Goal: Task Accomplishment & Management: Manage account settings

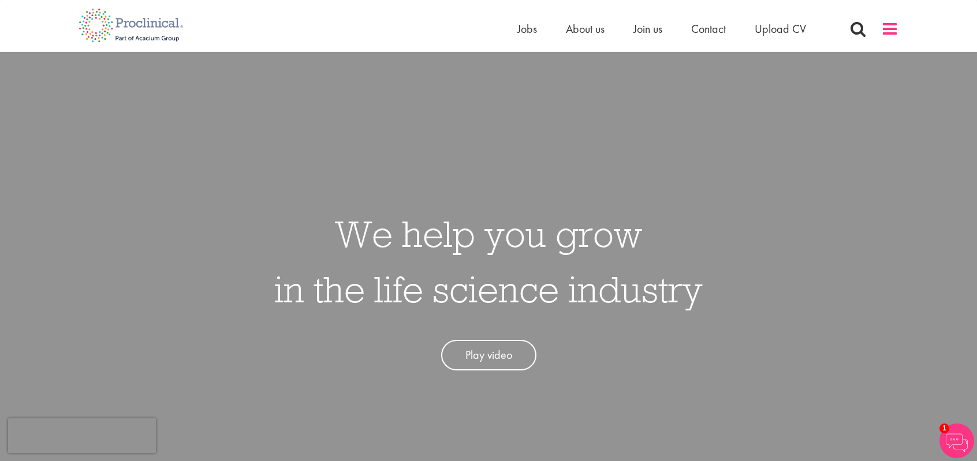
click at [894, 28] on span at bounding box center [889, 28] width 17 height 17
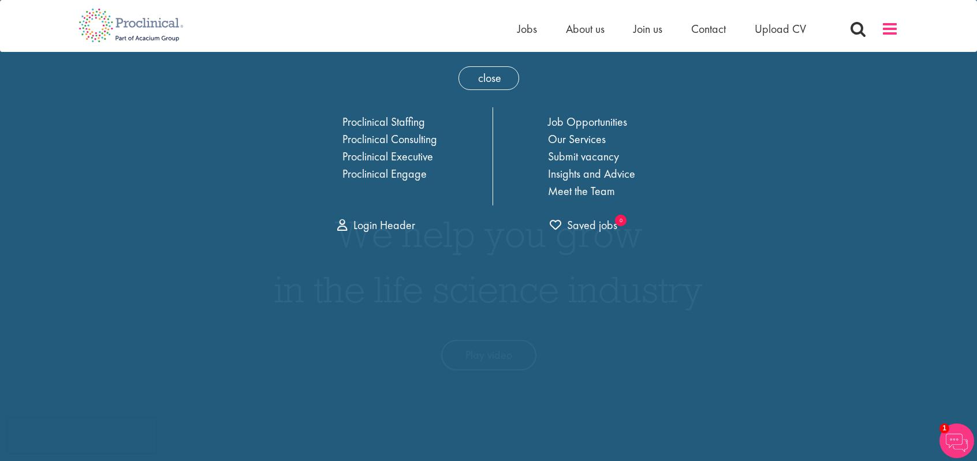
click at [887, 32] on span at bounding box center [889, 28] width 17 height 17
click at [603, 117] on link "Job Opportunities" at bounding box center [587, 121] width 79 height 15
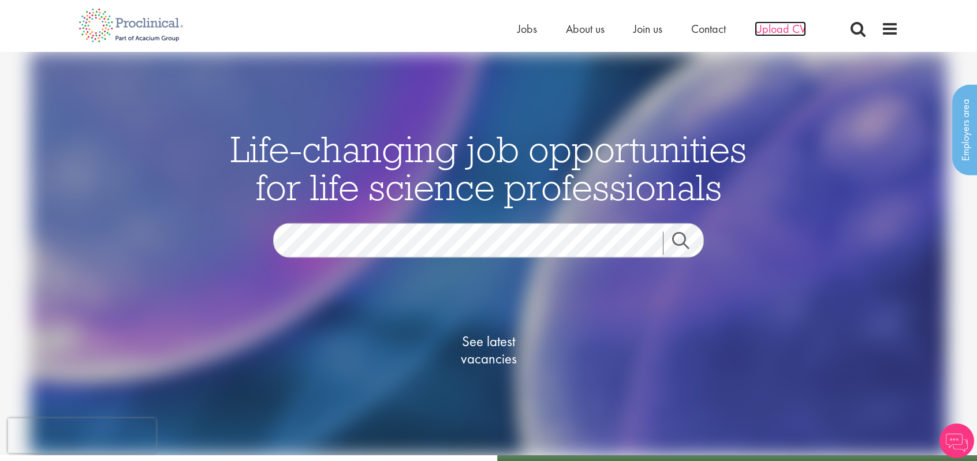
click at [774, 29] on span "Upload CV" at bounding box center [779, 28] width 51 height 15
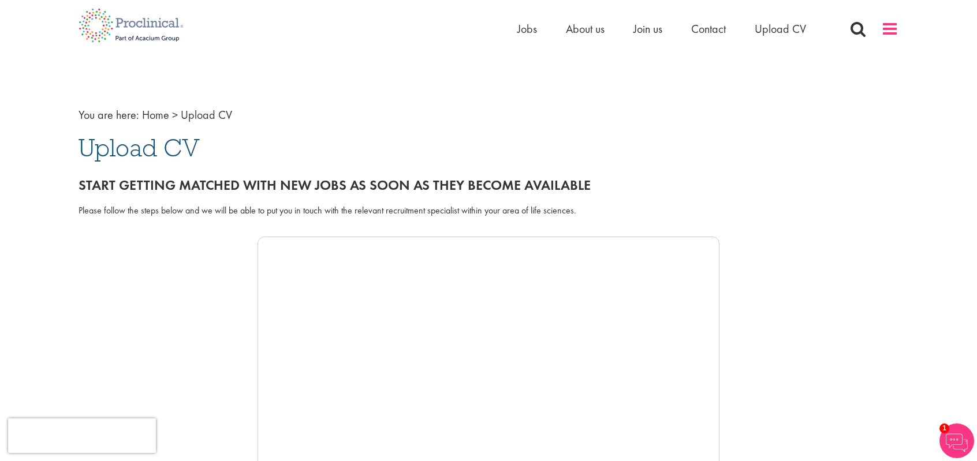
click at [886, 32] on span at bounding box center [889, 28] width 17 height 17
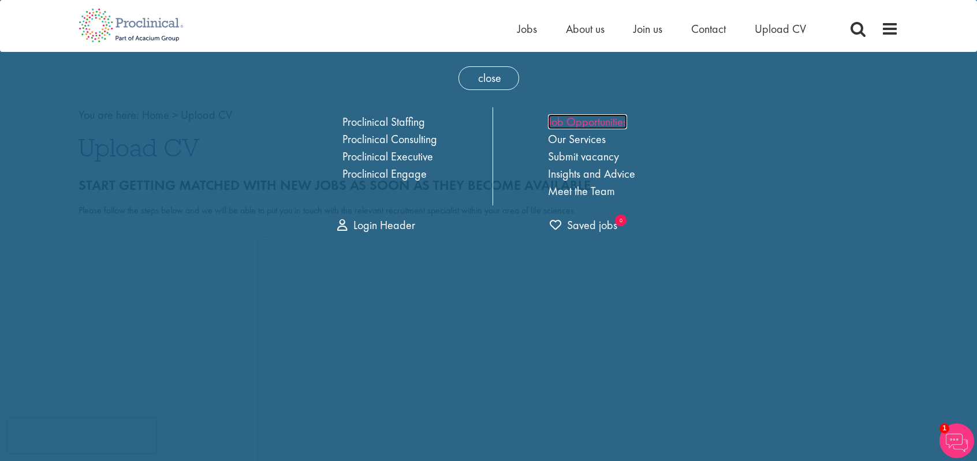
click at [578, 122] on link "Job Opportunities" at bounding box center [587, 121] width 79 height 15
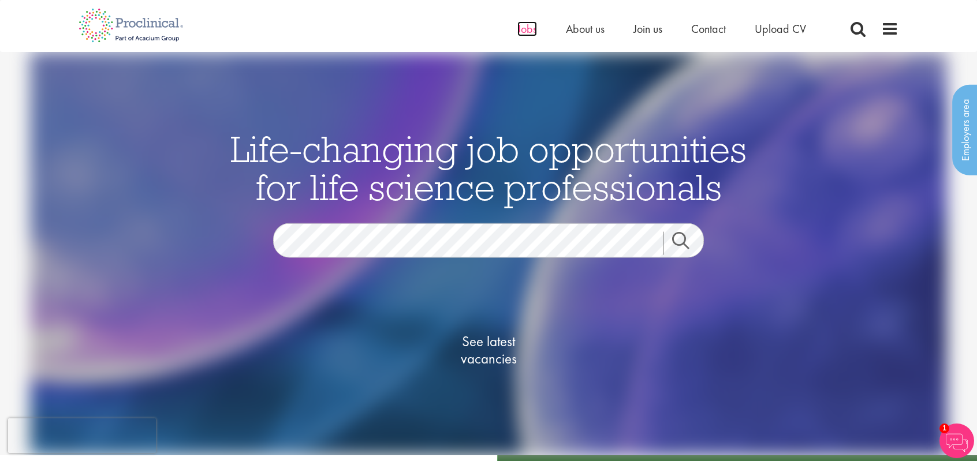
click at [525, 33] on span "Jobs" at bounding box center [527, 28] width 20 height 15
click at [503, 346] on span "See latest vacancies" at bounding box center [488, 350] width 115 height 35
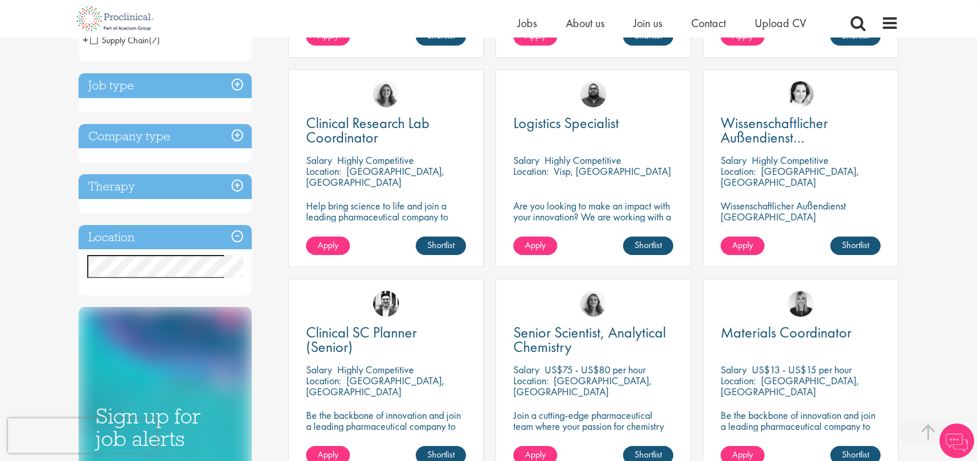
scroll to position [401, 0]
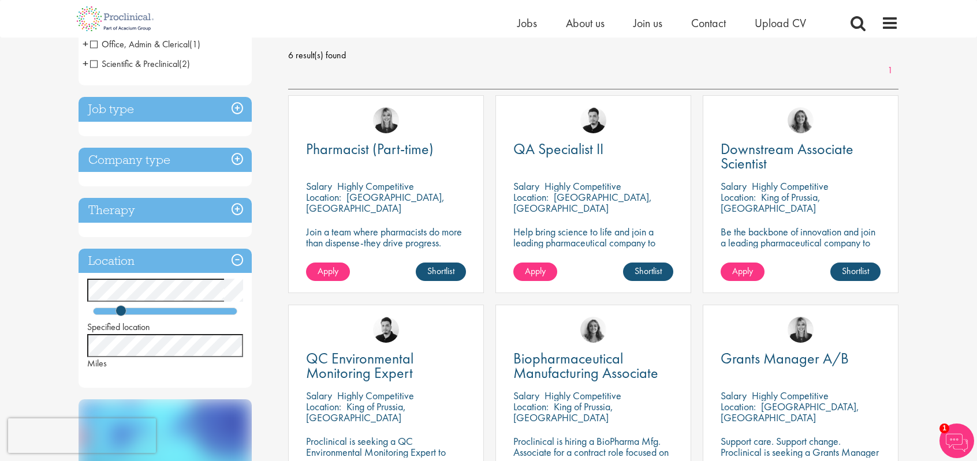
scroll to position [162, 0]
click at [0, 398] on div "You are here: Home > Job search Discipline Compliance / Quality Assurance (2) -…" at bounding box center [488, 426] width 977 height 1176
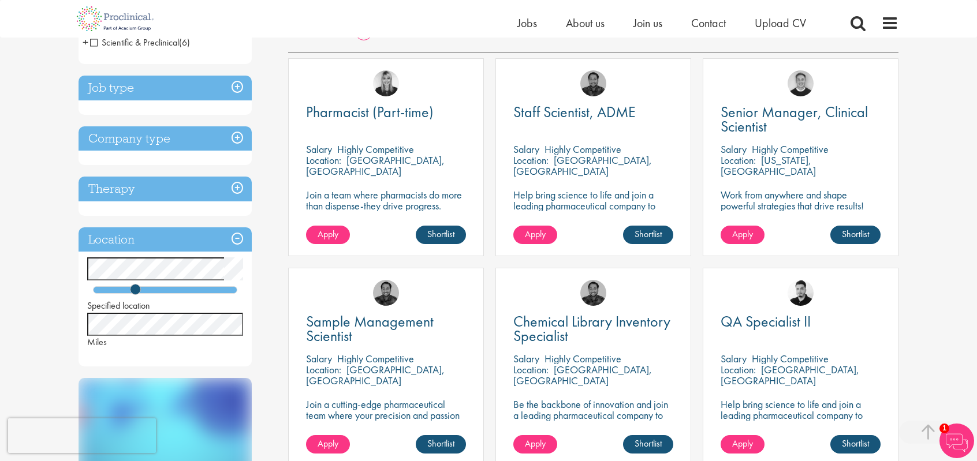
scroll to position [203, 0]
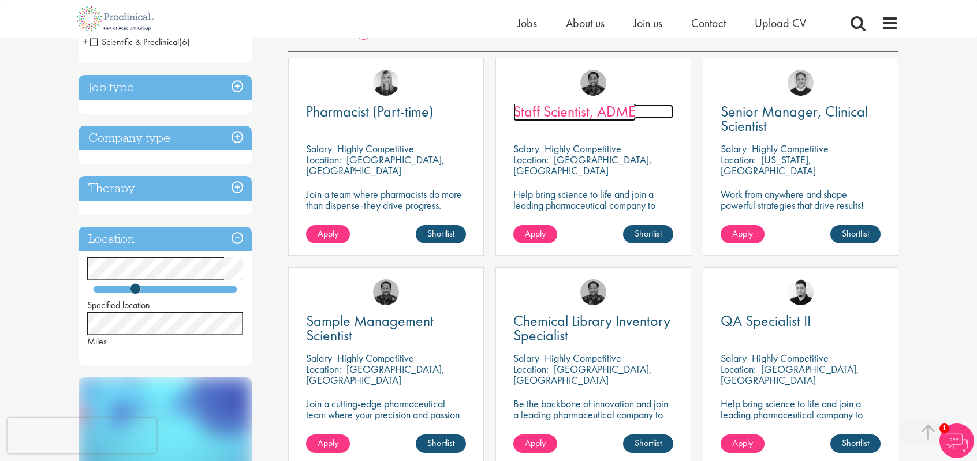
click at [577, 110] on span "Staff Scientist, ADME" at bounding box center [574, 112] width 122 height 20
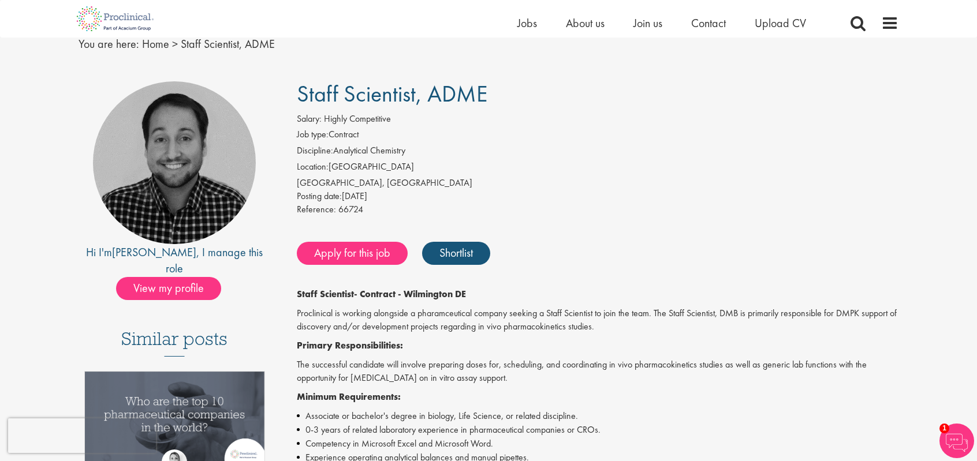
scroll to position [48, 0]
click at [809, 291] on p "Staff Scientist - Contract - Wilmington DE" at bounding box center [598, 293] width 602 height 13
drag, startPoint x: 841, startPoint y: 313, endPoint x: 896, endPoint y: 316, distance: 55.5
click at [896, 316] on p "Proclinical is working alongside a pharamceutical company seeking a Staff Scien…" at bounding box center [598, 320] width 602 height 27
click at [870, 320] on p "Proclinical is working alongside a pharamceutical company seeking a Staff Scien…" at bounding box center [598, 320] width 602 height 27
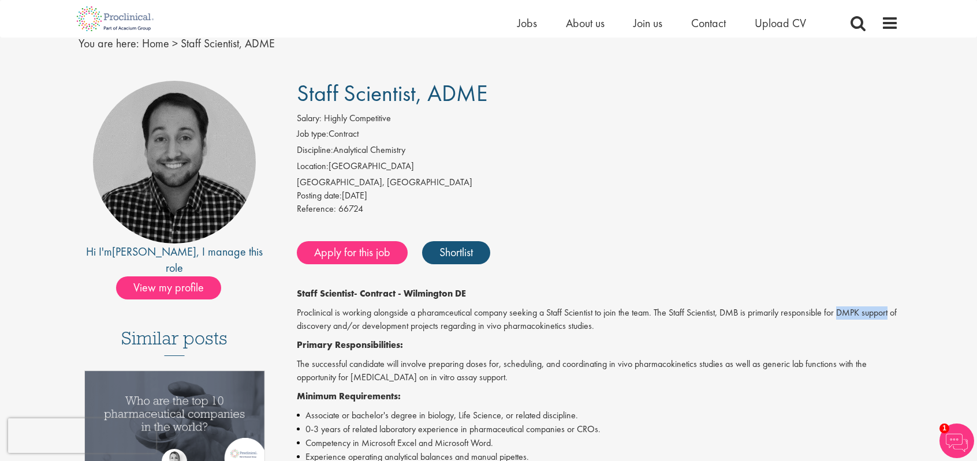
drag, startPoint x: 839, startPoint y: 313, endPoint x: 889, endPoint y: 315, distance: 49.7
click at [889, 315] on p "Proclinical is working alongside a pharamceutical company seeking a Staff Scien…" at bounding box center [598, 320] width 602 height 27
click at [862, 308] on p "Proclinical is working alongside a pharamceutical company seeking a Staff Scien…" at bounding box center [598, 320] width 602 height 27
drag, startPoint x: 836, startPoint y: 311, endPoint x: 891, endPoint y: 315, distance: 55.6
click at [891, 315] on p "Proclinical is working alongside a pharamceutical company seeking a Staff Scien…" at bounding box center [598, 320] width 602 height 27
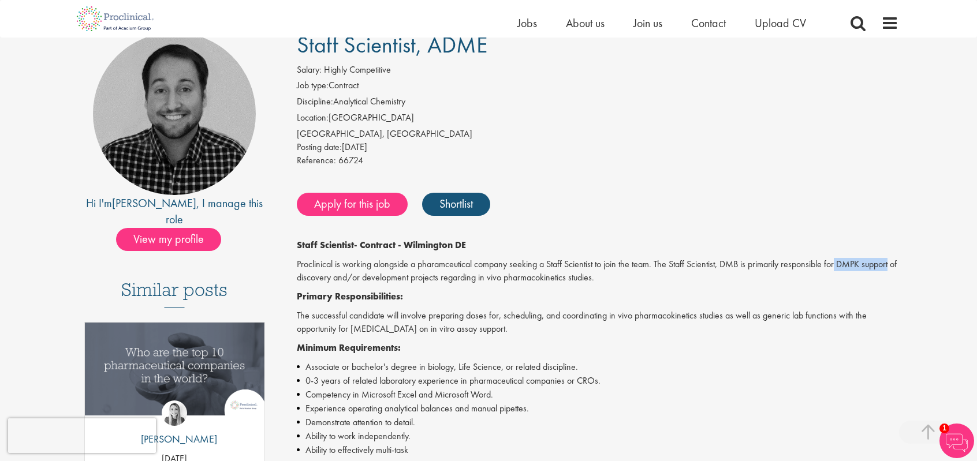
scroll to position [189, 0]
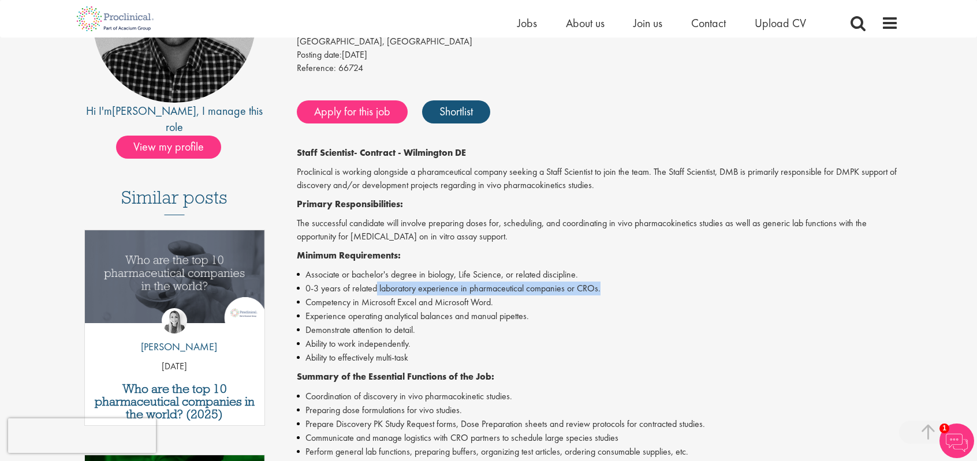
drag, startPoint x: 374, startPoint y: 290, endPoint x: 615, endPoint y: 283, distance: 240.8
click at [615, 283] on li "0-3 years of related laboratory experience in pharmaceutical companies or CROs." at bounding box center [598, 289] width 602 height 14
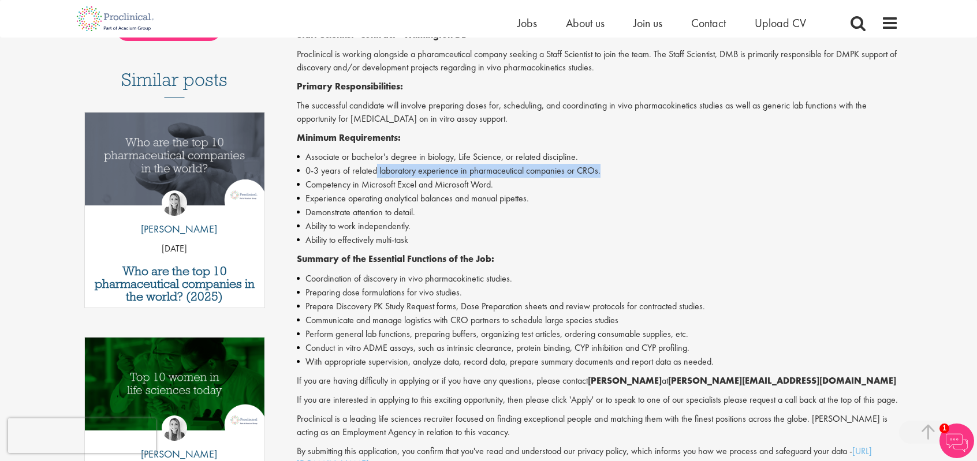
scroll to position [314, 0]
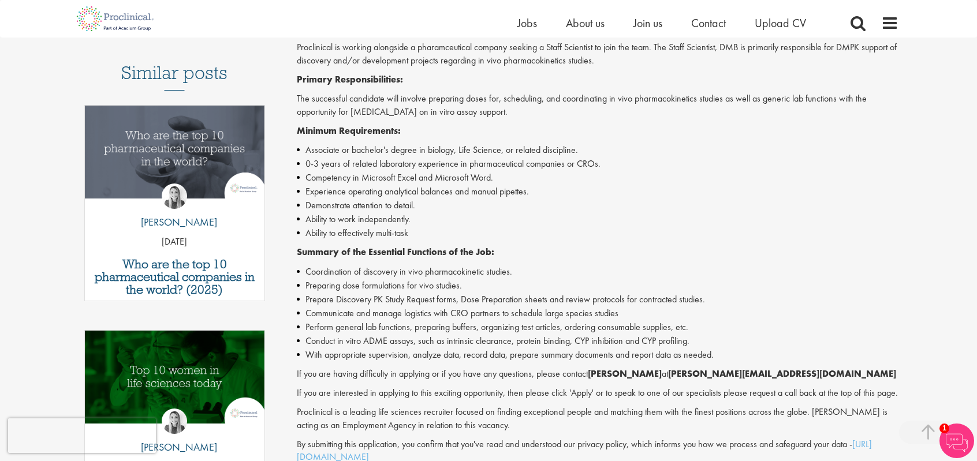
click at [823, 205] on li "Demonstrate attention to detail." at bounding box center [598, 206] width 602 height 14
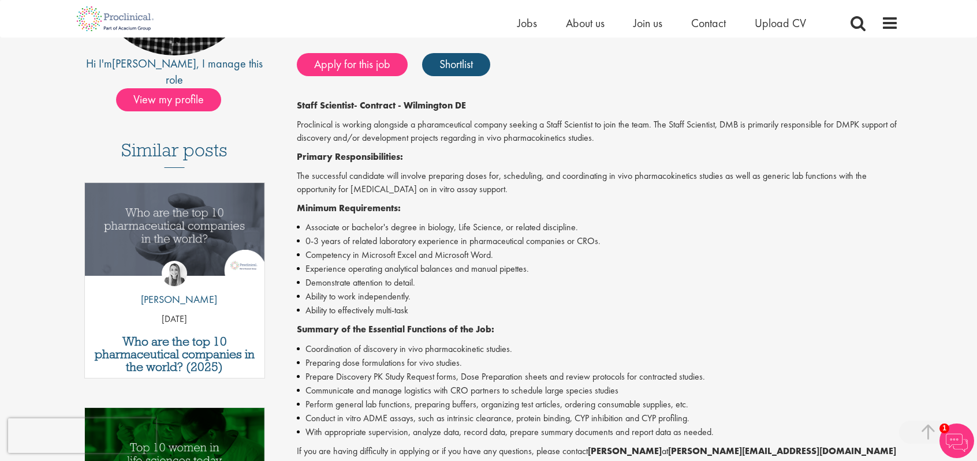
scroll to position [0, 0]
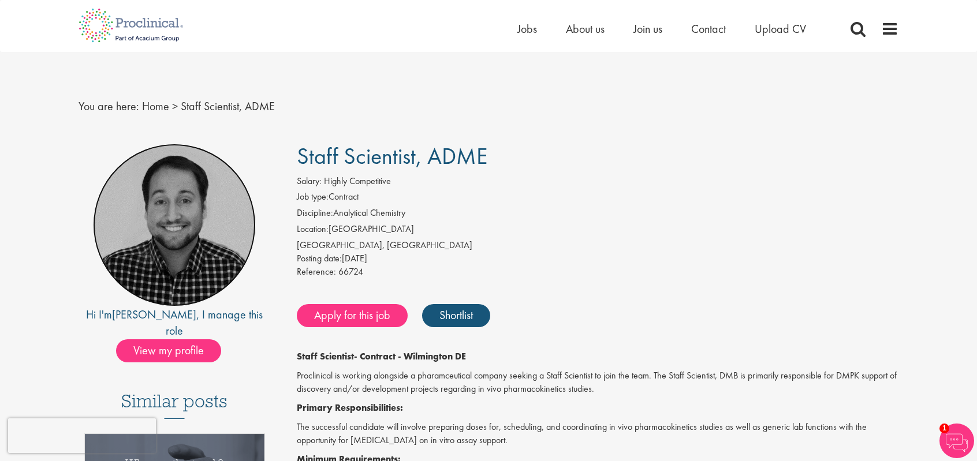
click at [170, 251] on img at bounding box center [174, 225] width 163 height 163
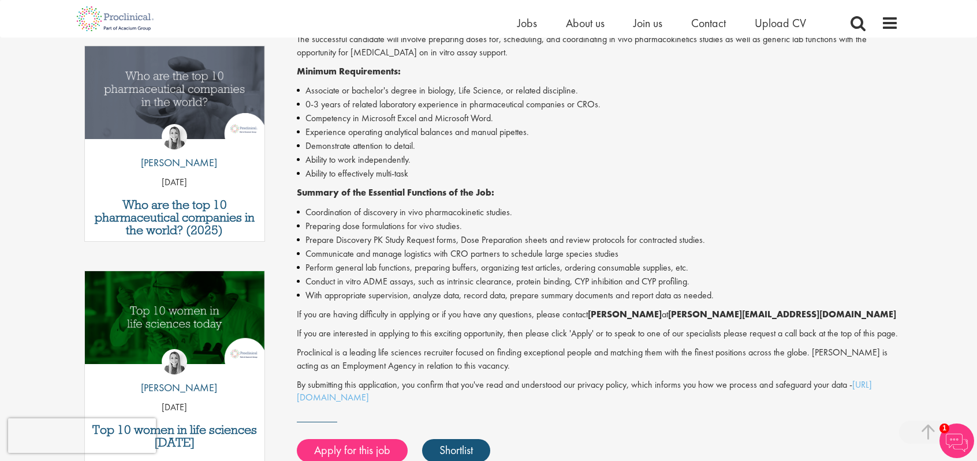
scroll to position [367, 0]
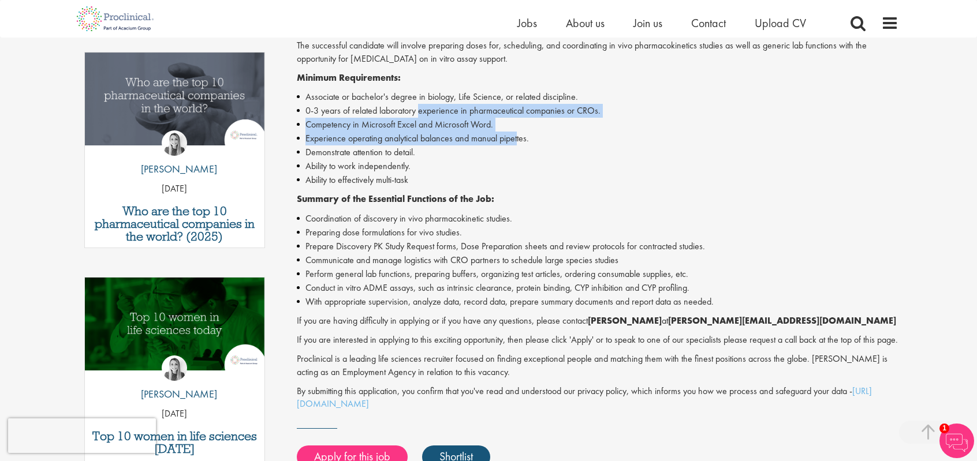
drag, startPoint x: 418, startPoint y: 112, endPoint x: 518, endPoint y: 136, distance: 103.2
click at [518, 136] on ul "Associate or bachelor's degree in biology, Life Science, or related discipline.…" at bounding box center [598, 138] width 602 height 97
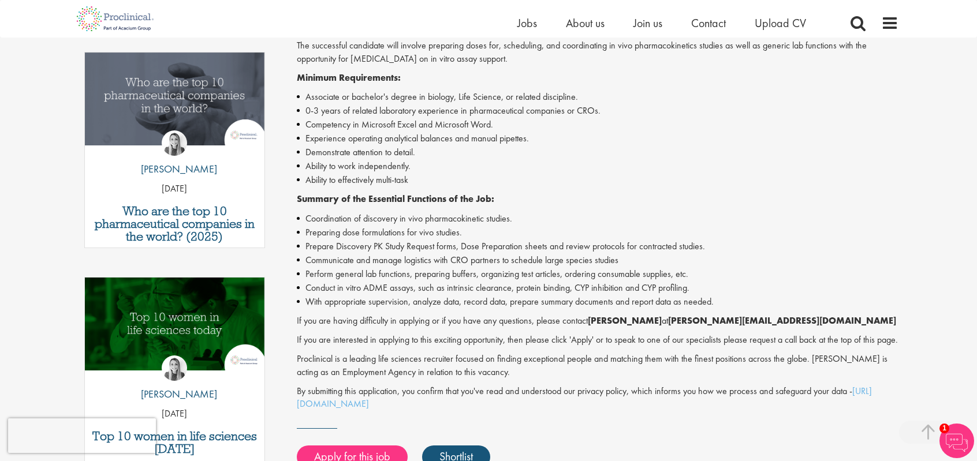
click at [503, 150] on li "Demonstrate attention to detail." at bounding box center [598, 152] width 602 height 14
drag, startPoint x: 312, startPoint y: 141, endPoint x: 577, endPoint y: 142, distance: 265.5
click at [577, 142] on li "Experience operating analytical balances and manual pipettes." at bounding box center [598, 139] width 602 height 14
drag, startPoint x: 300, startPoint y: 157, endPoint x: 421, endPoint y: 166, distance: 121.5
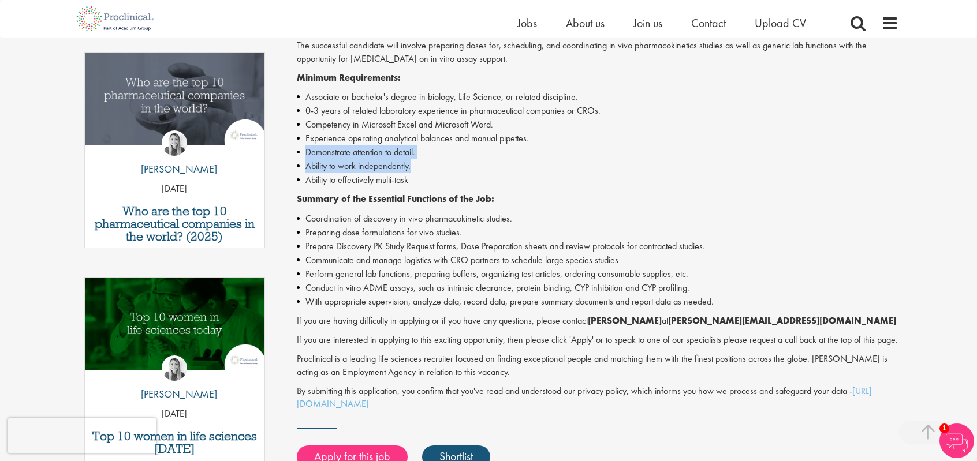
click at [421, 166] on ul "Associate or bachelor's degree in biology, Life Science, or related discipline.…" at bounding box center [598, 138] width 602 height 97
click at [421, 166] on li "Ability to work independently." at bounding box center [598, 166] width 602 height 14
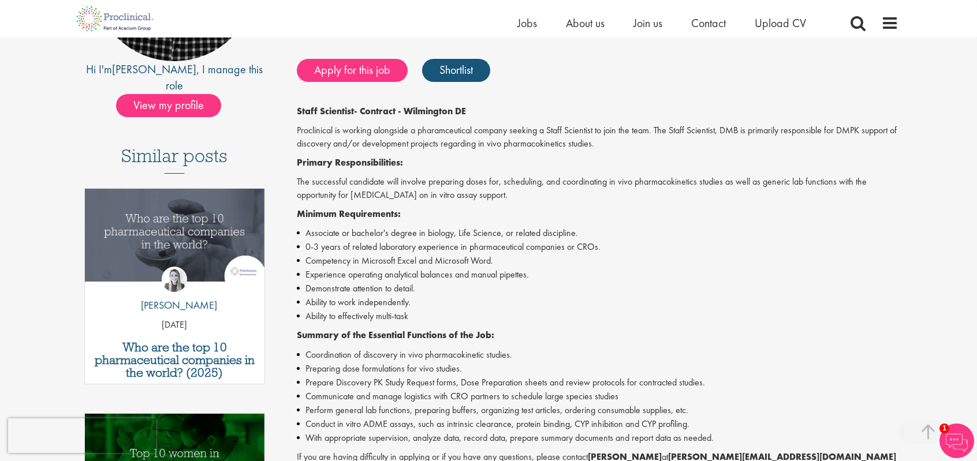
scroll to position [230, 0]
drag, startPoint x: 727, startPoint y: 131, endPoint x: 666, endPoint y: 158, distance: 66.9
click at [666, 158] on p "Primary Responsibilities:" at bounding box center [598, 163] width 602 height 13
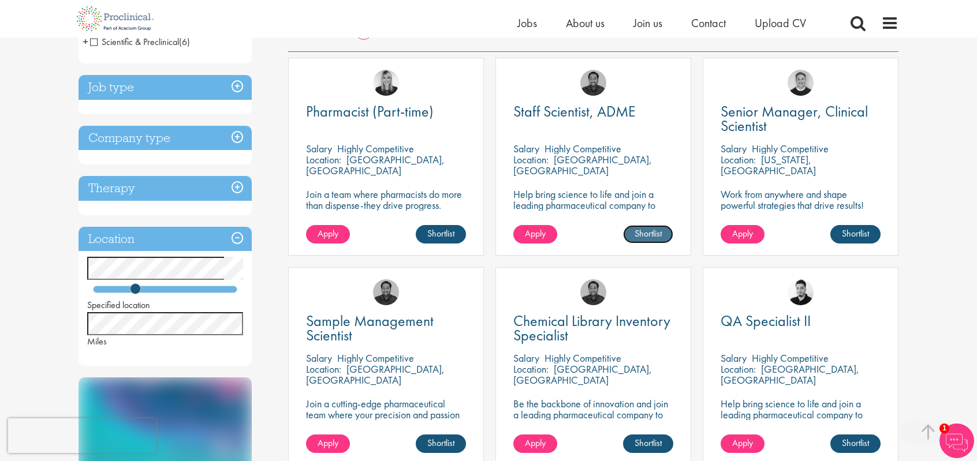
click at [651, 230] on link "Shortlist" at bounding box center [648, 234] width 50 height 18
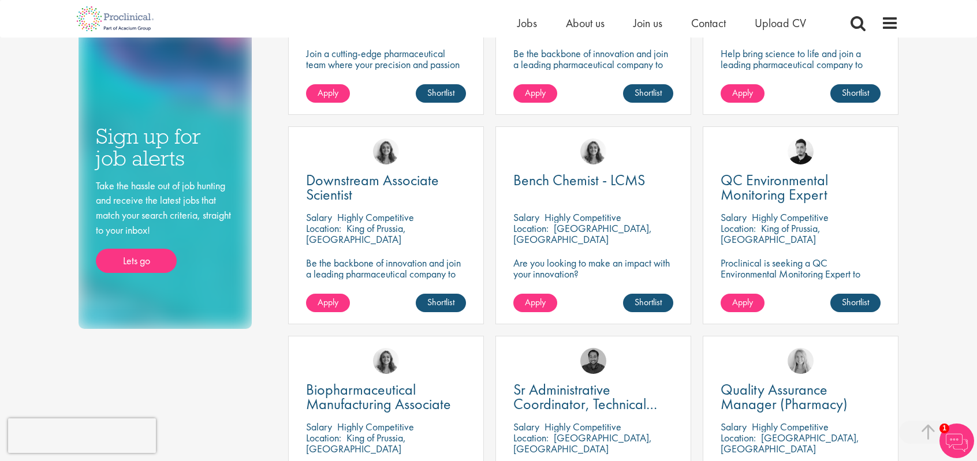
scroll to position [560, 0]
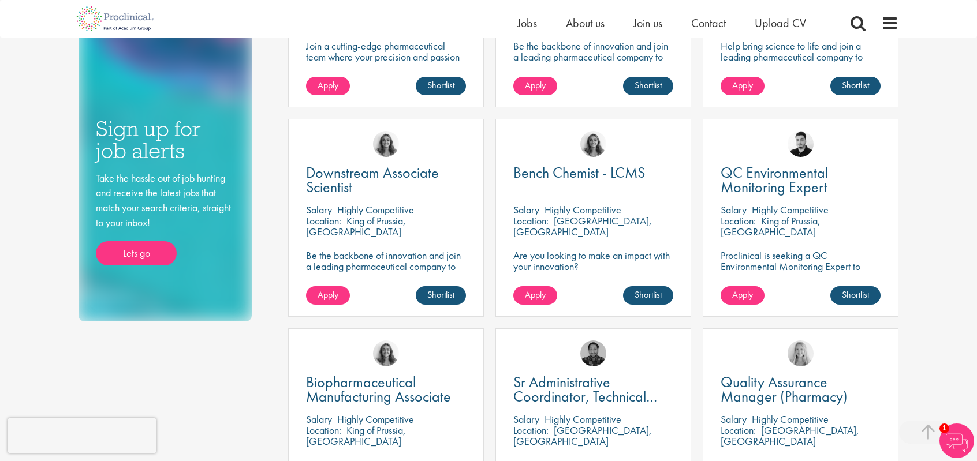
click at [562, 221] on p "[GEOGRAPHIC_DATA], [GEOGRAPHIC_DATA]" at bounding box center [582, 226] width 139 height 24
click at [633, 171] on span "Bench Chemist - LCMS" at bounding box center [579, 173] width 132 height 20
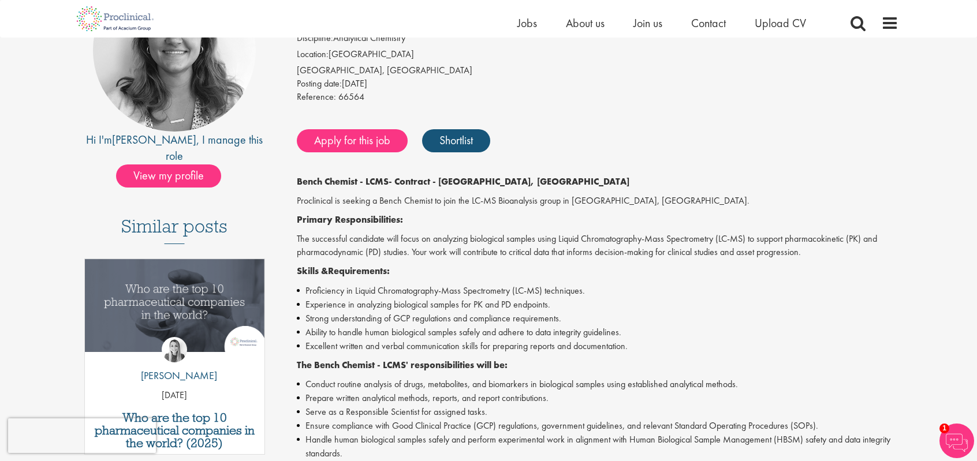
scroll to position [161, 0]
drag, startPoint x: 393, startPoint y: 320, endPoint x: 453, endPoint y: 320, distance: 60.0
click at [453, 320] on li "Strong understanding of GCP regulations and compliance requirements." at bounding box center [598, 318] width 602 height 14
click at [432, 321] on li "Strong understanding of GCP regulations and compliance requirements." at bounding box center [598, 318] width 602 height 14
drag, startPoint x: 393, startPoint y: 317, endPoint x: 450, endPoint y: 319, distance: 57.7
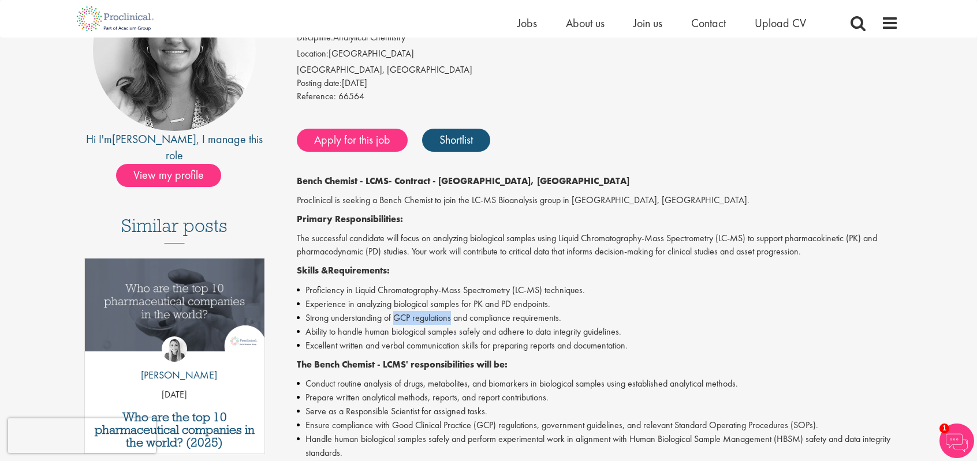
click at [450, 319] on li "Strong understanding of GCP regulations and compliance requirements." at bounding box center [598, 318] width 602 height 14
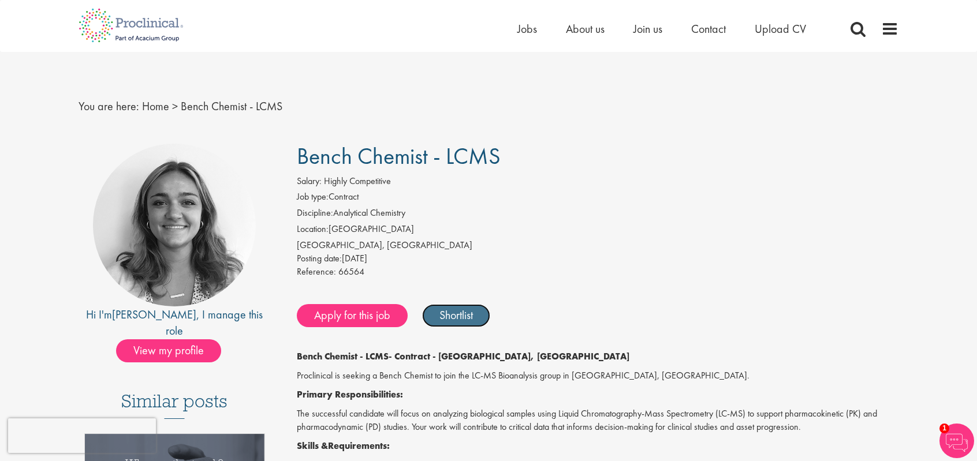
click at [464, 316] on link "Shortlist" at bounding box center [456, 315] width 68 height 23
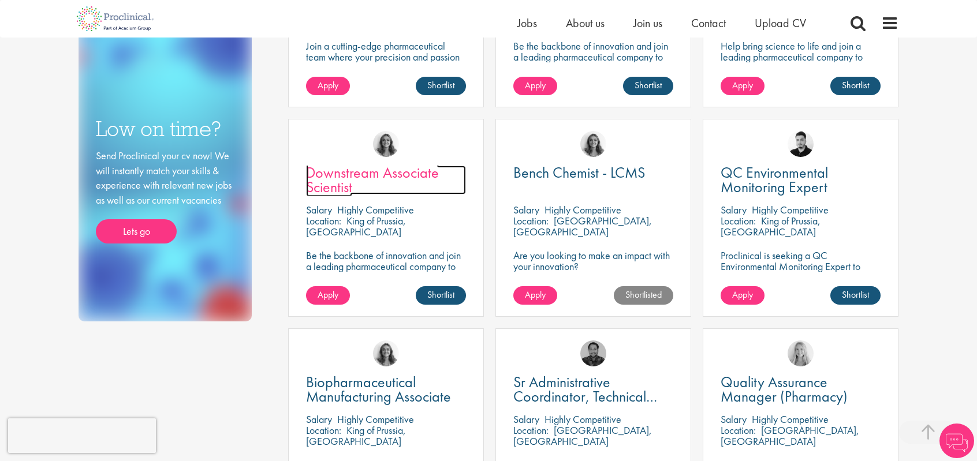
click at [327, 171] on span "Downstream Associate Scientist" at bounding box center [372, 180] width 133 height 34
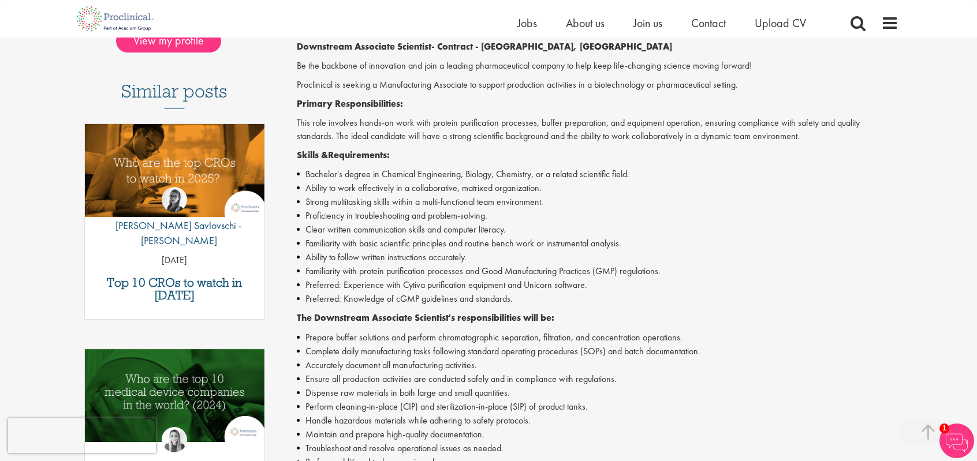
scroll to position [297, 0]
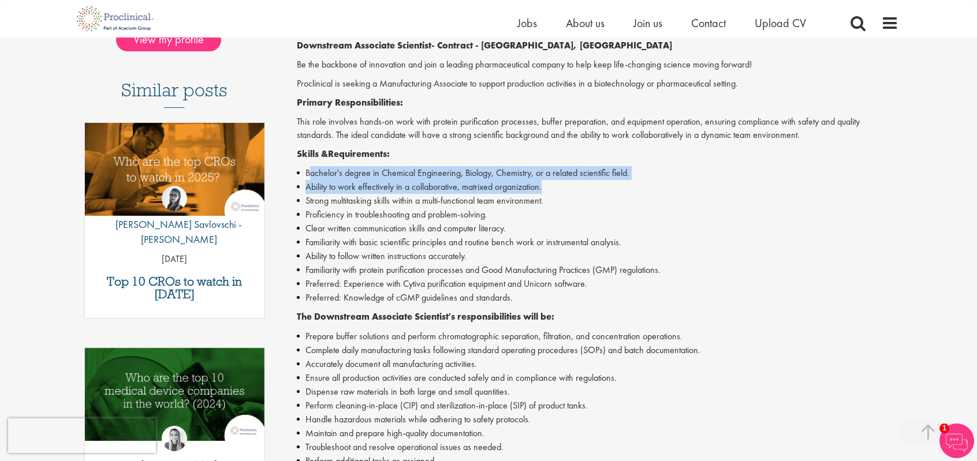
drag, startPoint x: 309, startPoint y: 170, endPoint x: 644, endPoint y: 182, distance: 335.6
click at [644, 182] on ul "Bachelor's degree in Chemical Engineering, Biology, Chemistry, or a related sci…" at bounding box center [598, 235] width 602 height 139
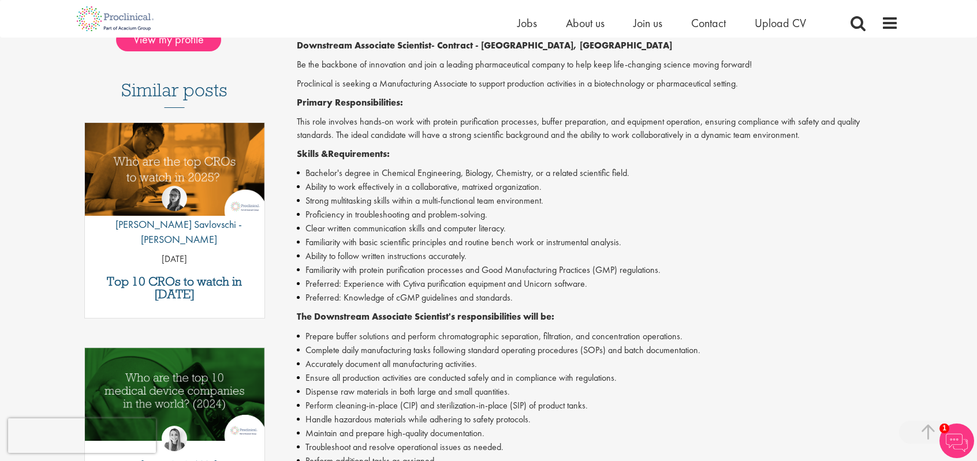
click at [772, 239] on li "Familiarity with basic scientific principles and routine bench work or instrume…" at bounding box center [598, 243] width 602 height 14
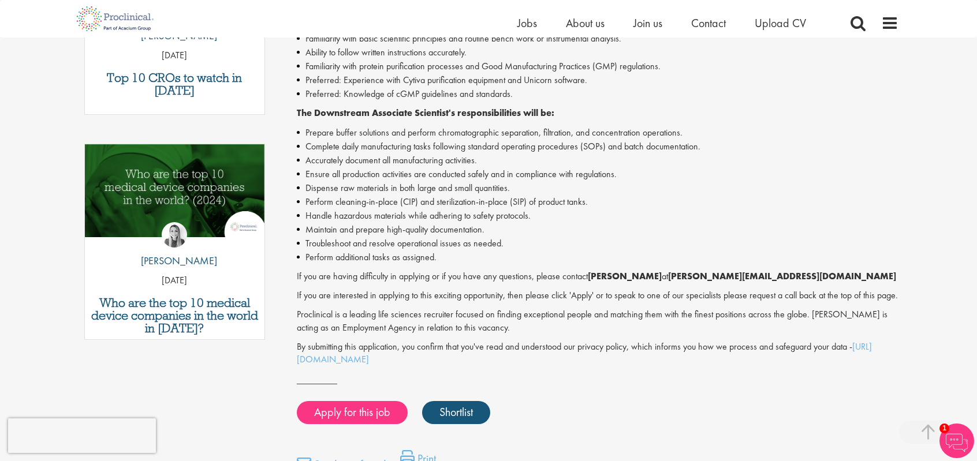
scroll to position [519, 0]
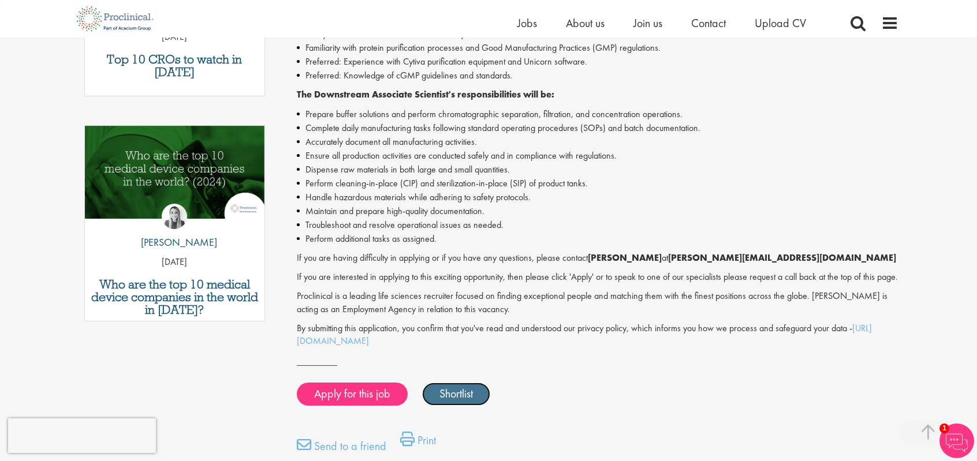
click at [450, 406] on link "Shortlist" at bounding box center [456, 394] width 68 height 23
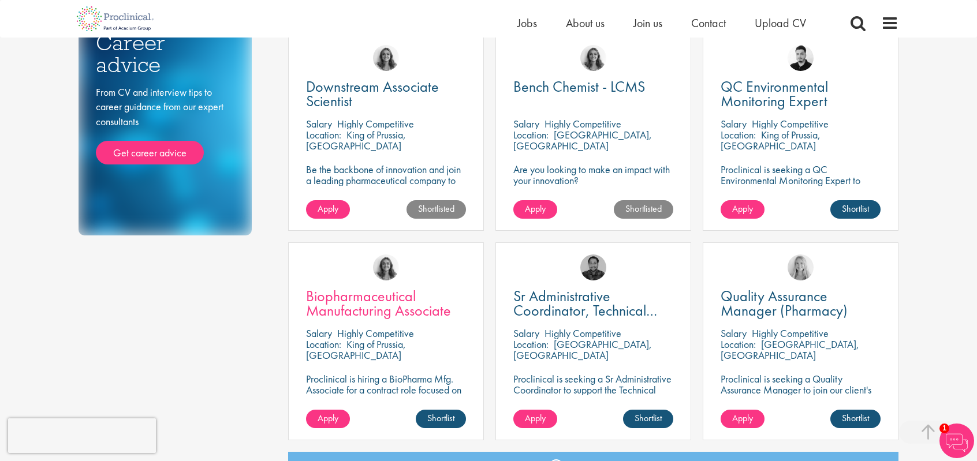
scroll to position [648, 0]
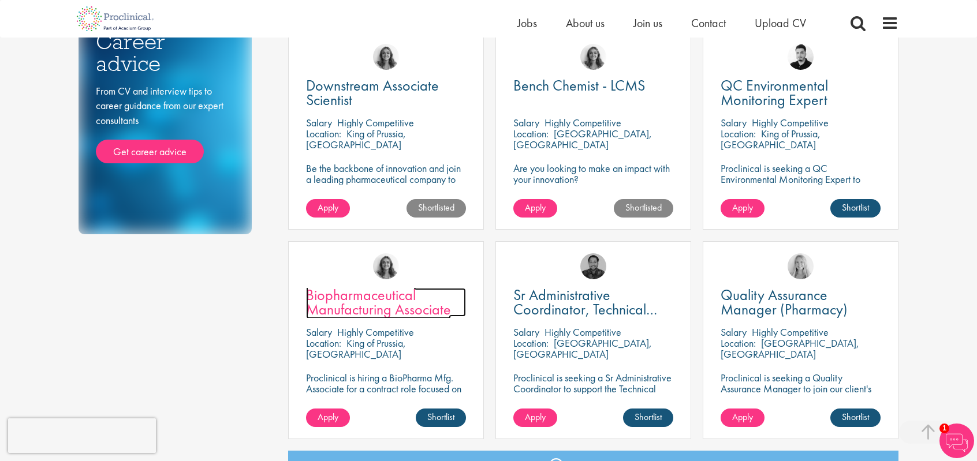
click at [410, 308] on span "Biopharmaceutical Manufacturing Associate" at bounding box center [378, 302] width 145 height 34
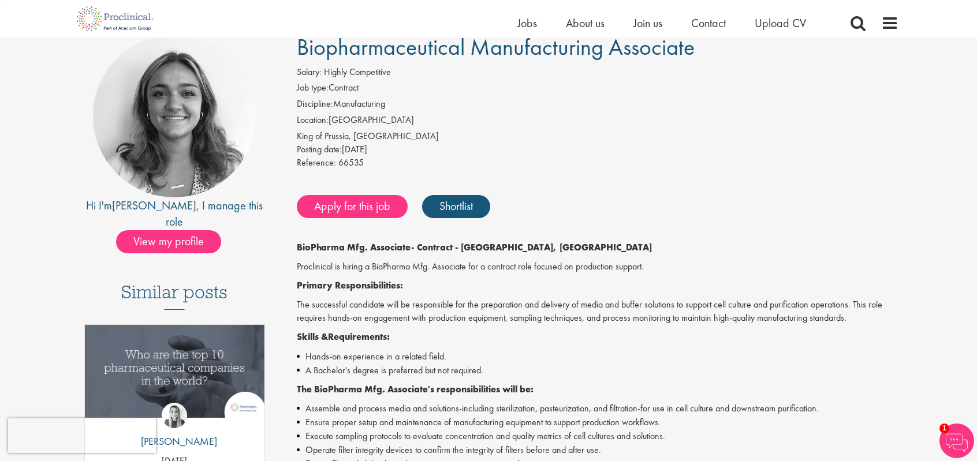
scroll to position [89, 0]
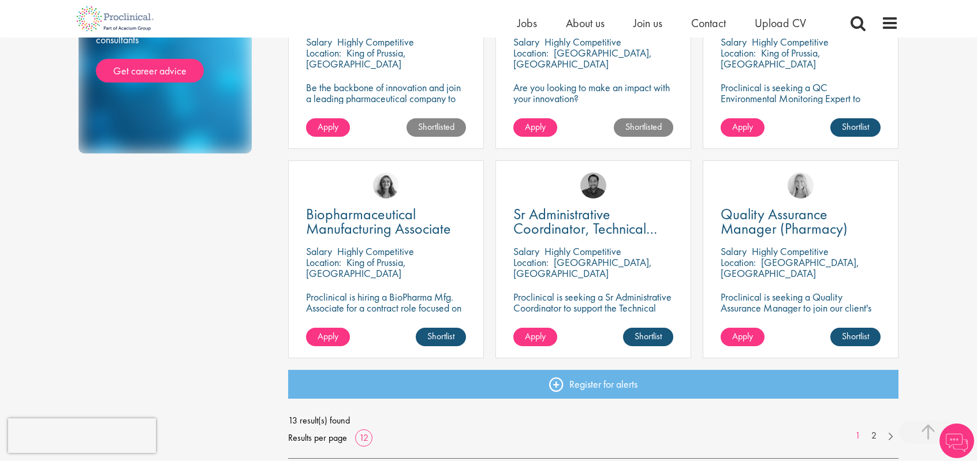
scroll to position [757, 0]
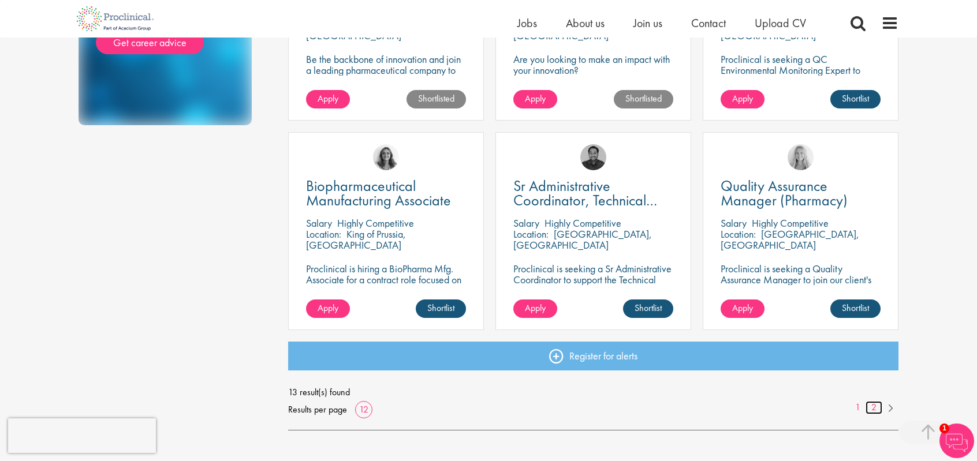
click at [873, 408] on link "2" at bounding box center [873, 407] width 17 height 13
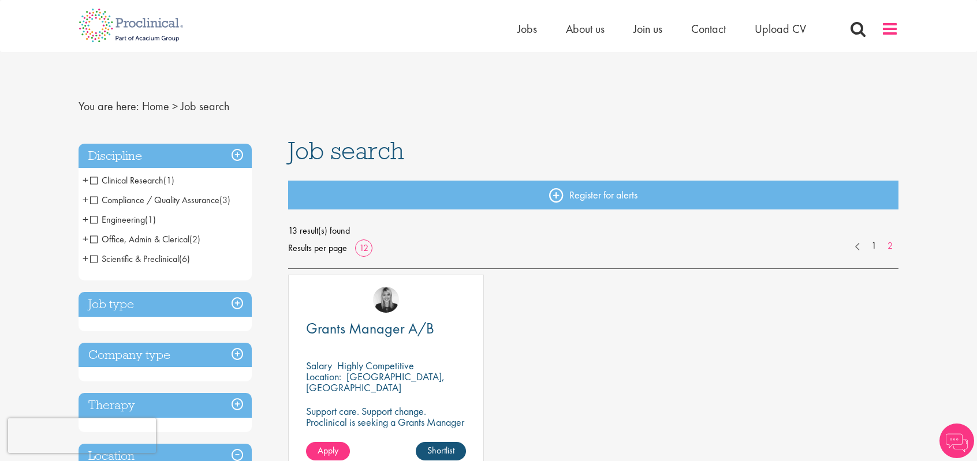
click at [889, 31] on span at bounding box center [889, 28] width 17 height 17
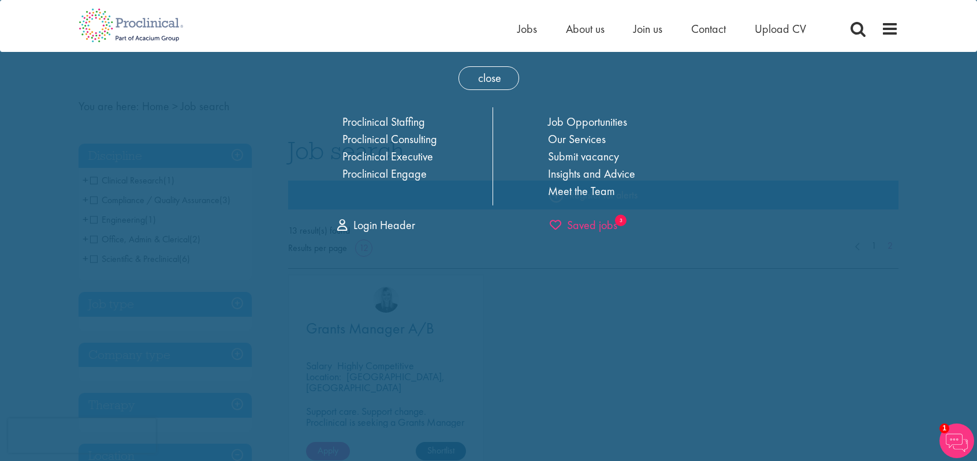
click at [585, 223] on span "Saved jobs" at bounding box center [584, 225] width 68 height 15
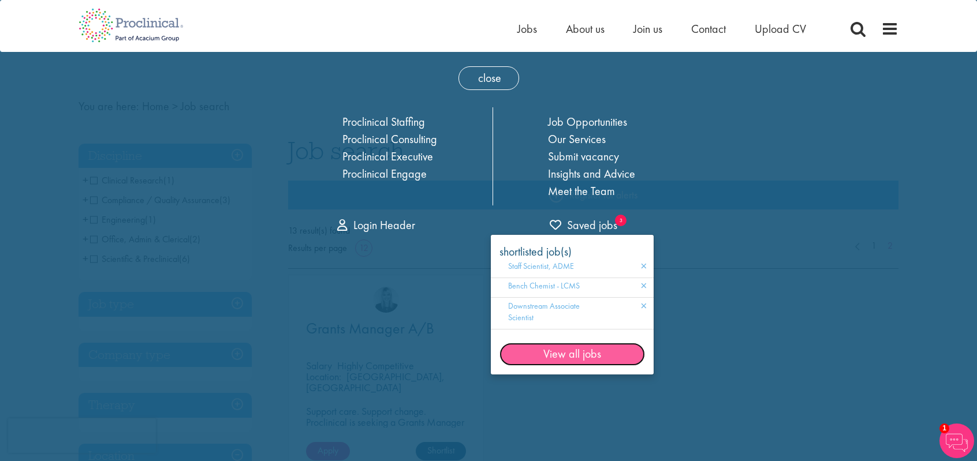
click at [618, 364] on link "View all jobs" at bounding box center [571, 354] width 145 height 23
